Goal: Task Accomplishment & Management: Complete application form

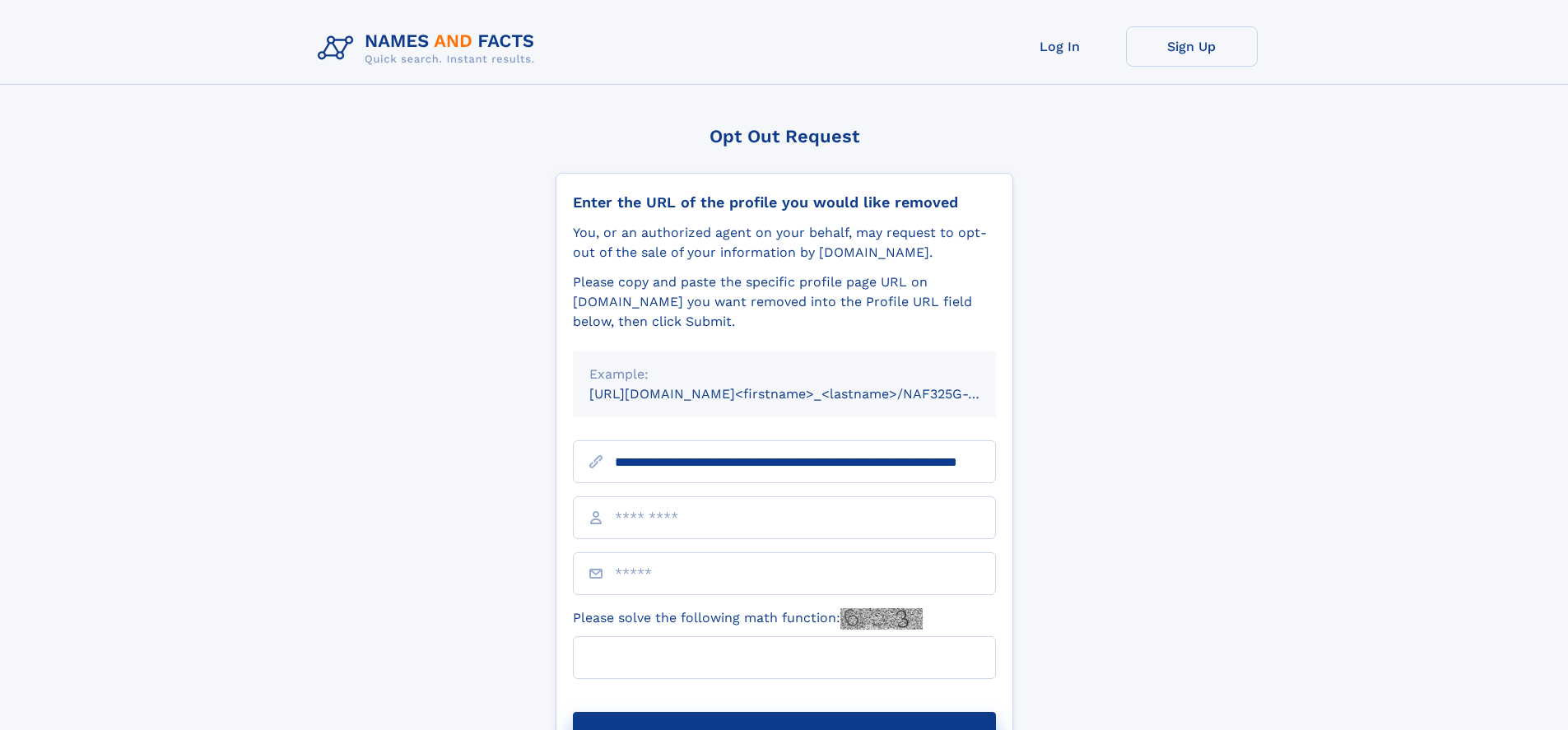
scroll to position [0, 161]
type input "**********"
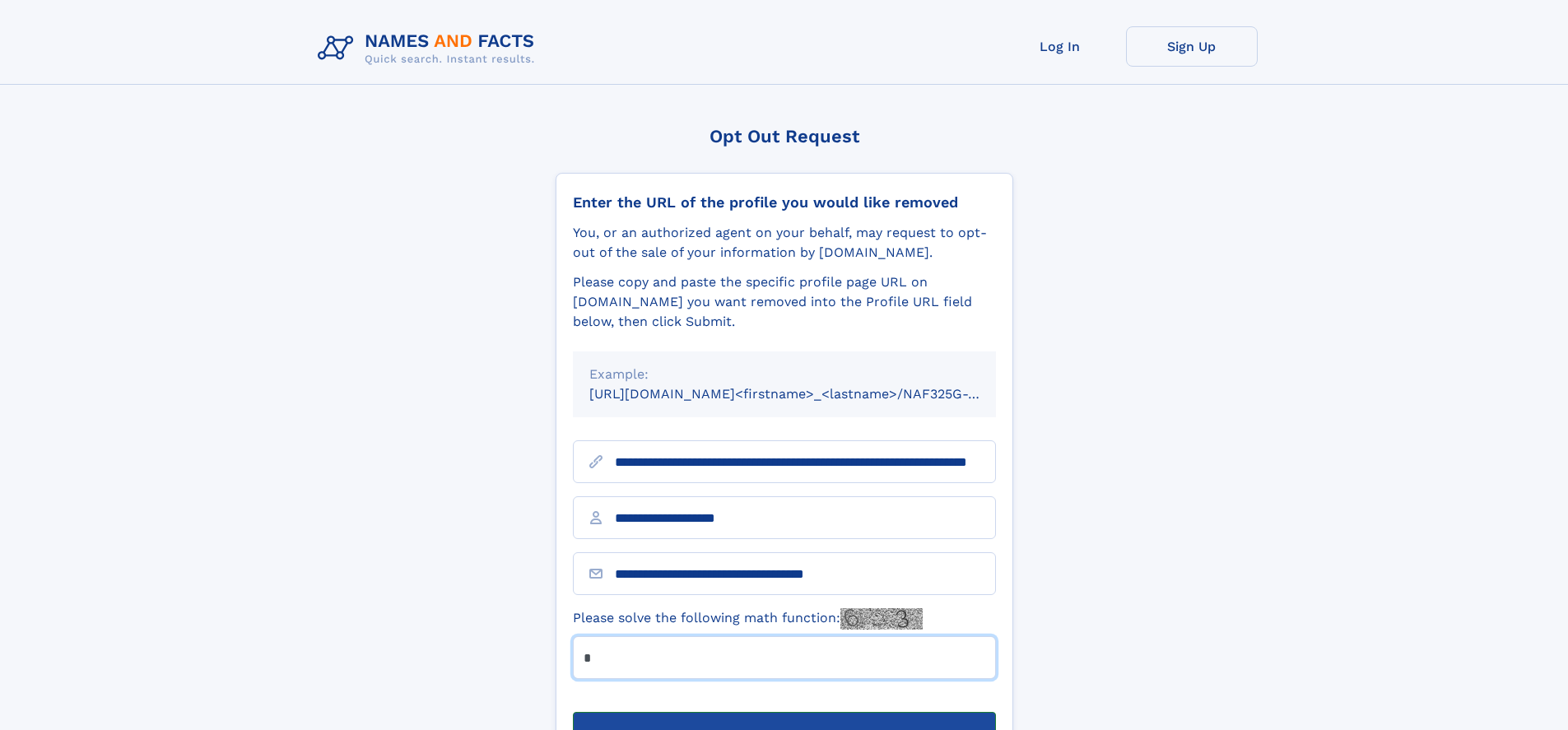
type input "*"
click at [783, 712] on button "Submit Opt Out Request" at bounding box center [784, 738] width 423 height 53
